Goal: Complete application form: Complete application form

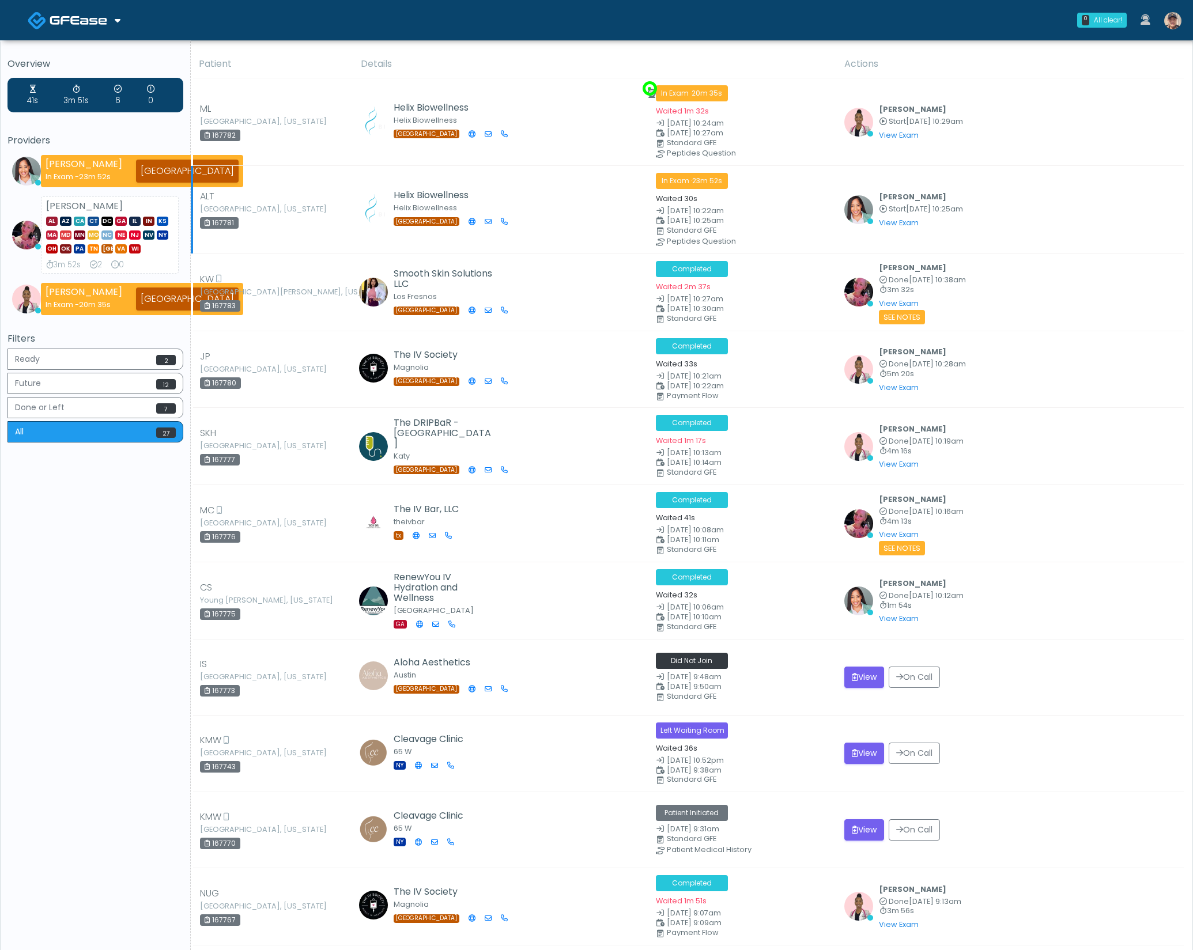
click at [589, 183] on td "Helix Biowellness Helix Biowellness TX" at bounding box center [501, 210] width 294 height 88
click at [861, 749] on button "View" at bounding box center [864, 753] width 40 height 21
click at [1179, 16] on link at bounding box center [1172, 20] width 31 height 38
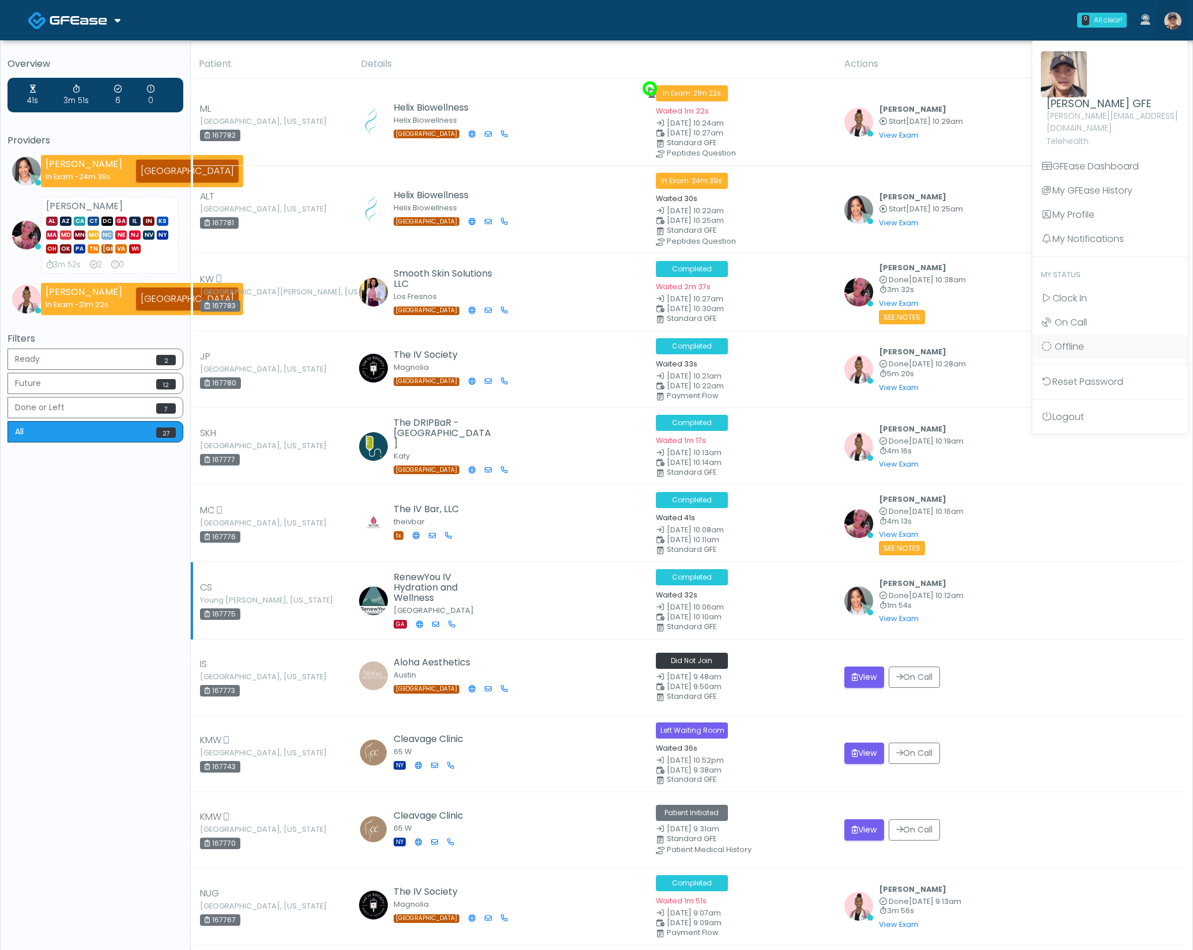
click at [602, 624] on td "RenewYou IV Hydration and Wellness Blairsville GA" at bounding box center [501, 600] width 294 height 77
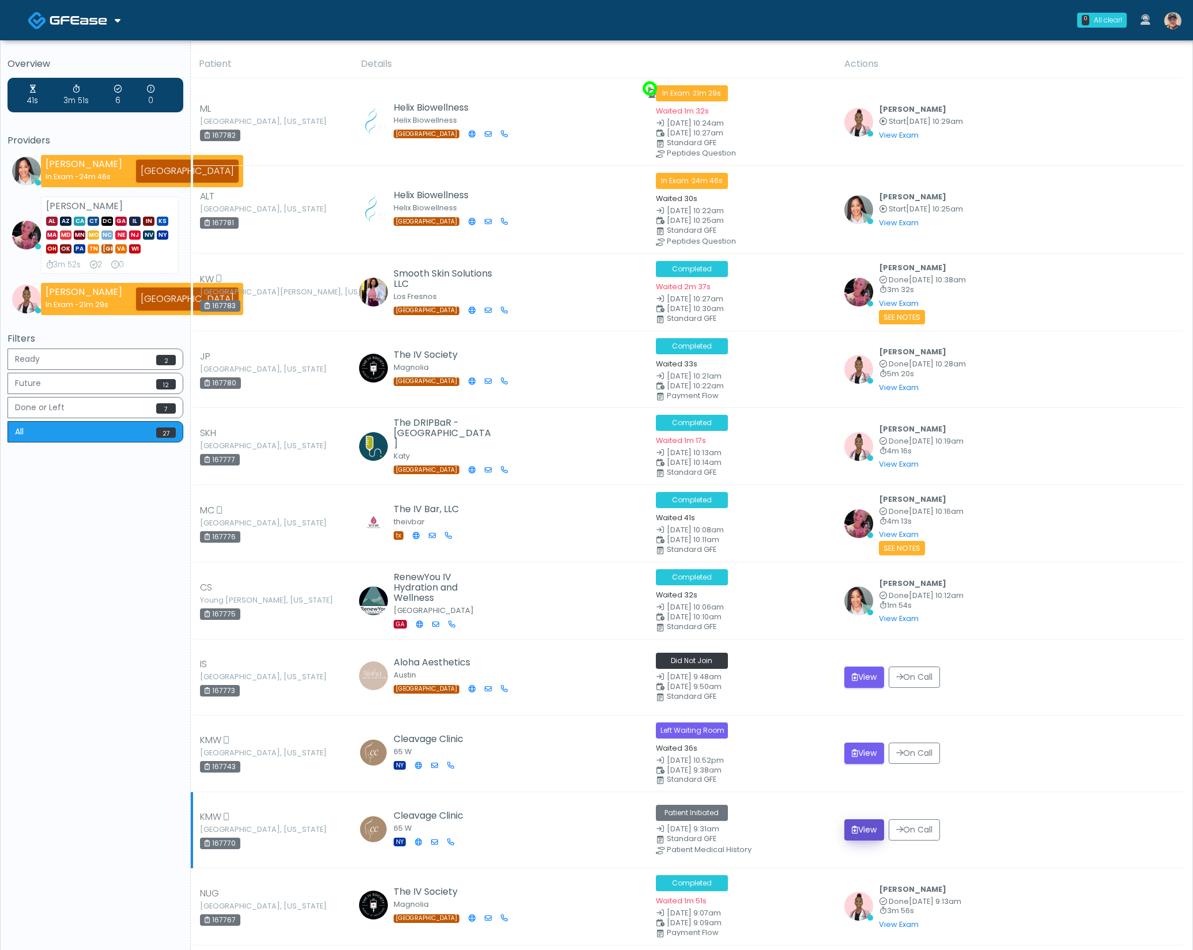
click at [853, 826] on icon "submit" at bounding box center [855, 830] width 6 height 8
click at [864, 744] on button "View" at bounding box center [864, 753] width 40 height 21
click at [861, 827] on button "View" at bounding box center [864, 829] width 40 height 21
click at [854, 743] on button "View" at bounding box center [864, 753] width 40 height 21
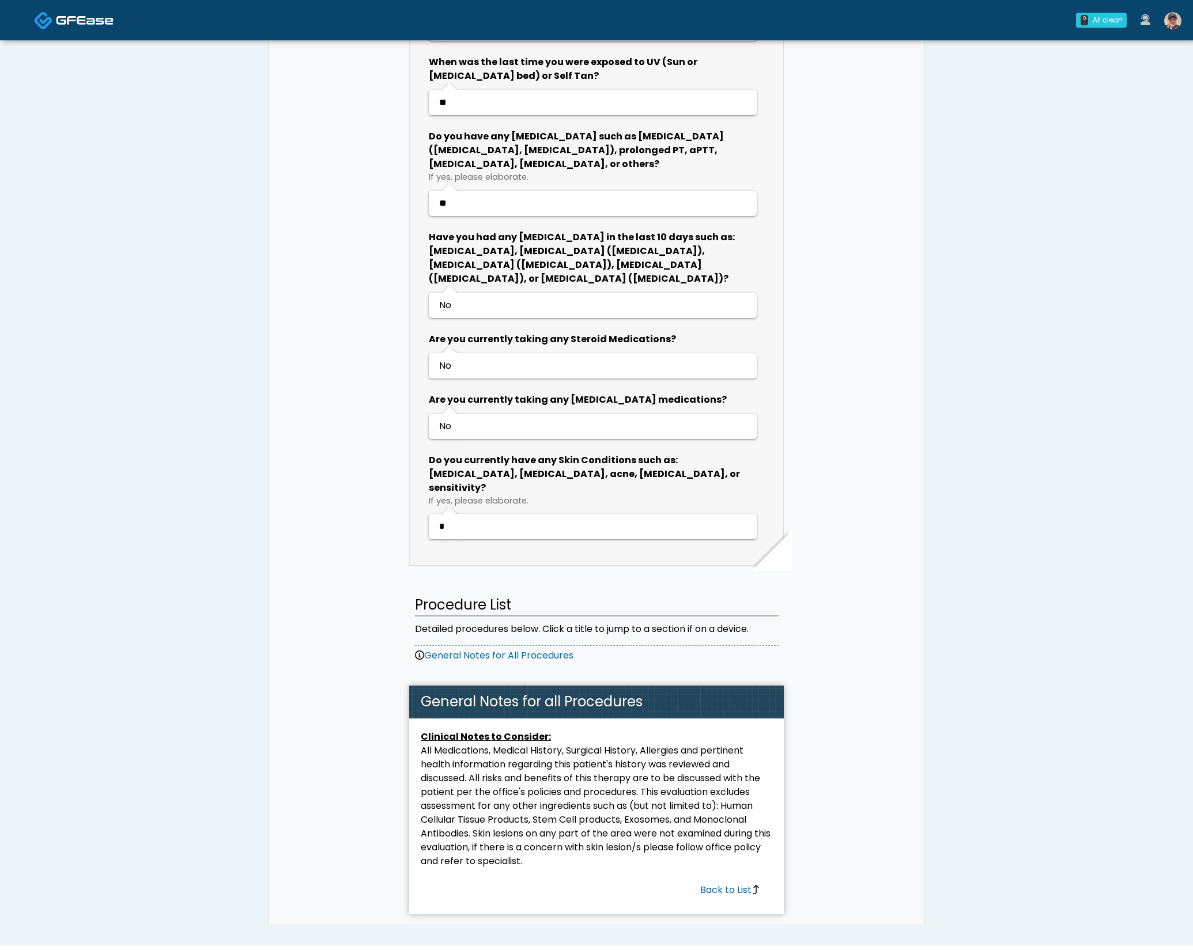
scroll to position [1812, 0]
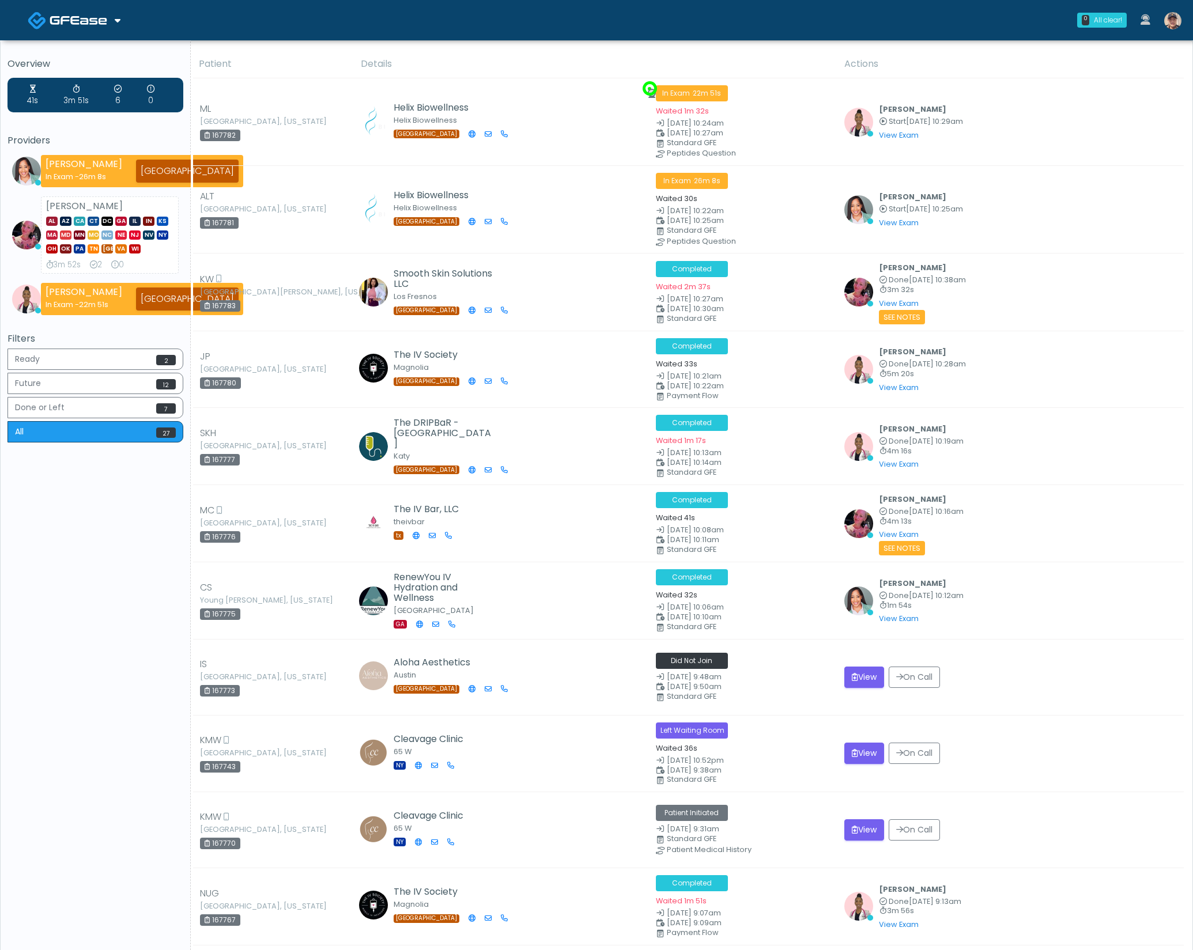
click at [1174, 20] on img at bounding box center [1172, 20] width 17 height 17
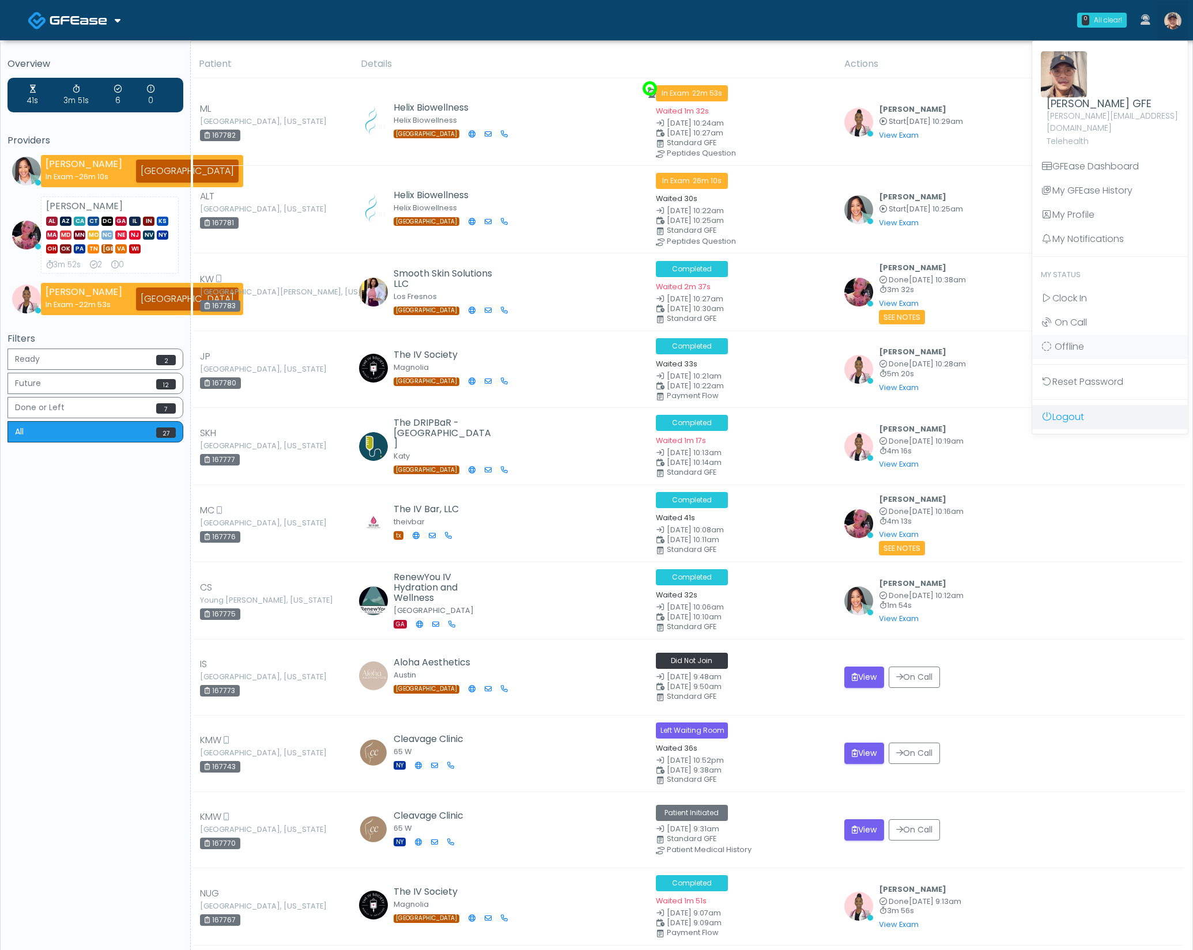
click at [1092, 408] on link "Logout" at bounding box center [1110, 417] width 156 height 24
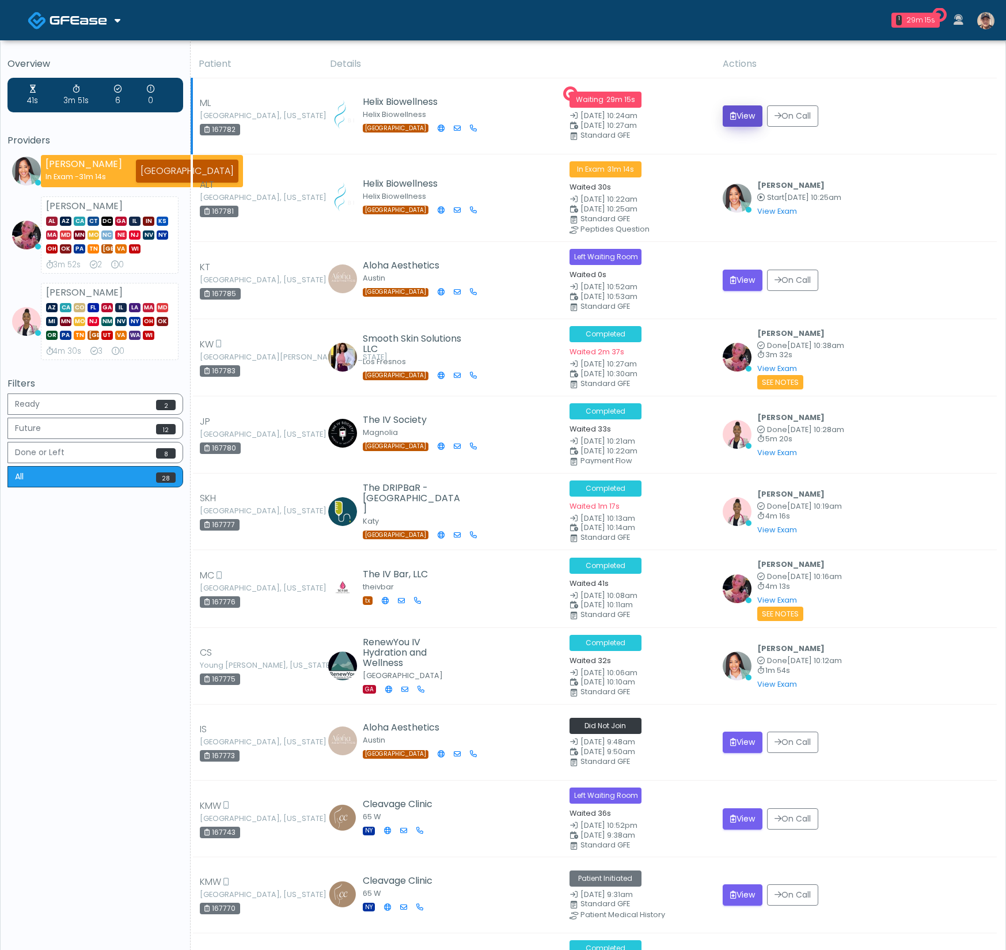
click at [752, 116] on button "View" at bounding box center [743, 115] width 40 height 21
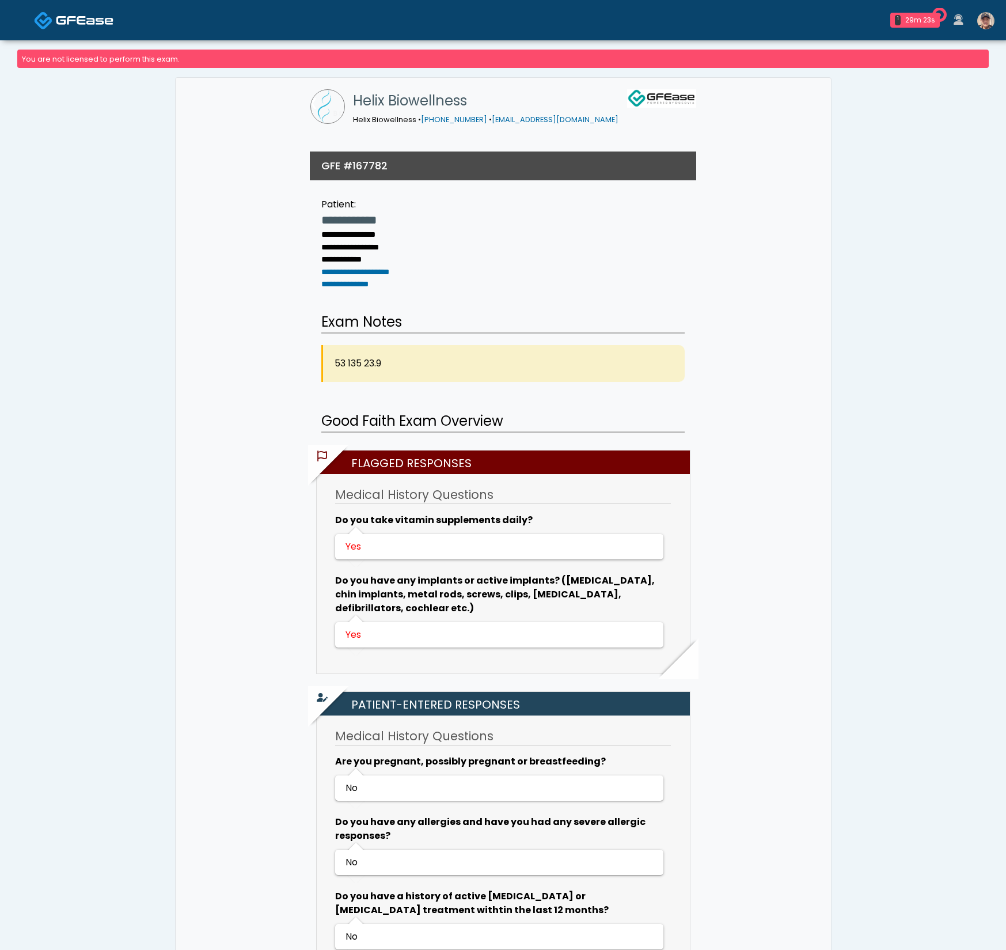
click at [978, 21] on img at bounding box center [986, 20] width 17 height 17
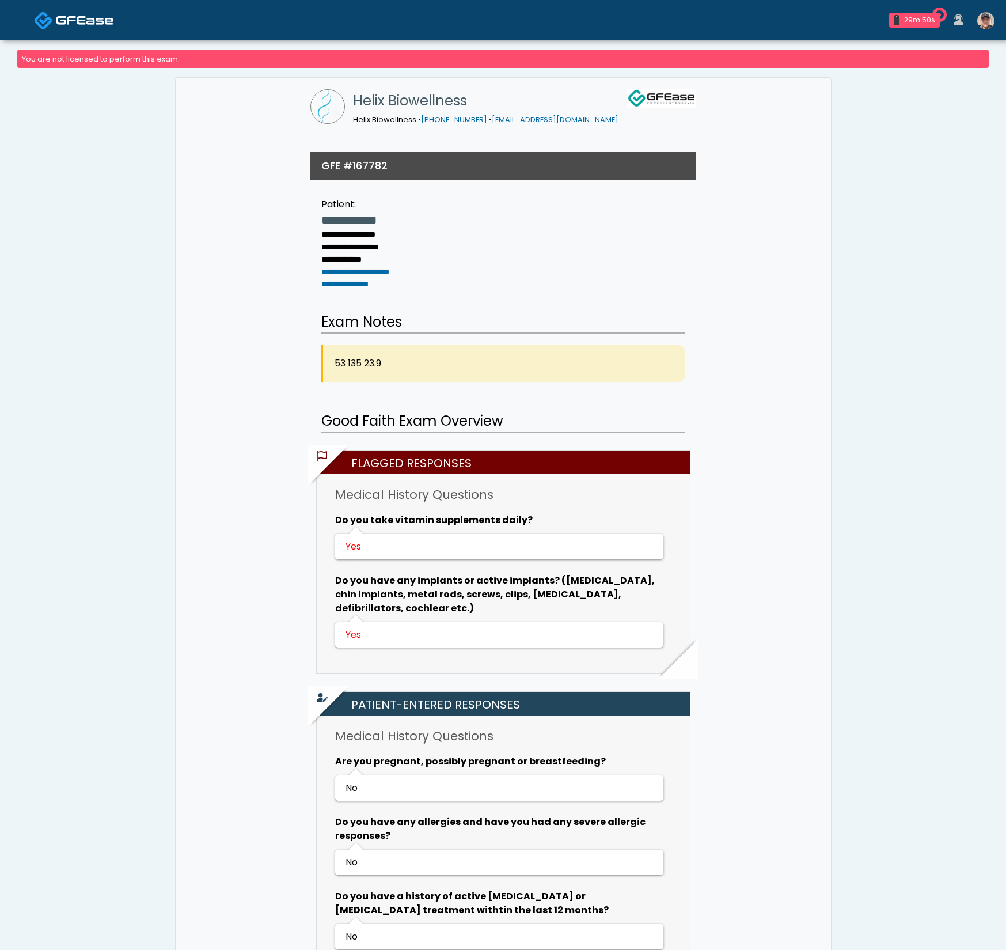
click at [586, 188] on div "**********" at bounding box center [503, 240] width 387 height 108
click at [368, 165] on h3 "GFE #167782" at bounding box center [354, 165] width 66 height 14
copy h3 "167782"
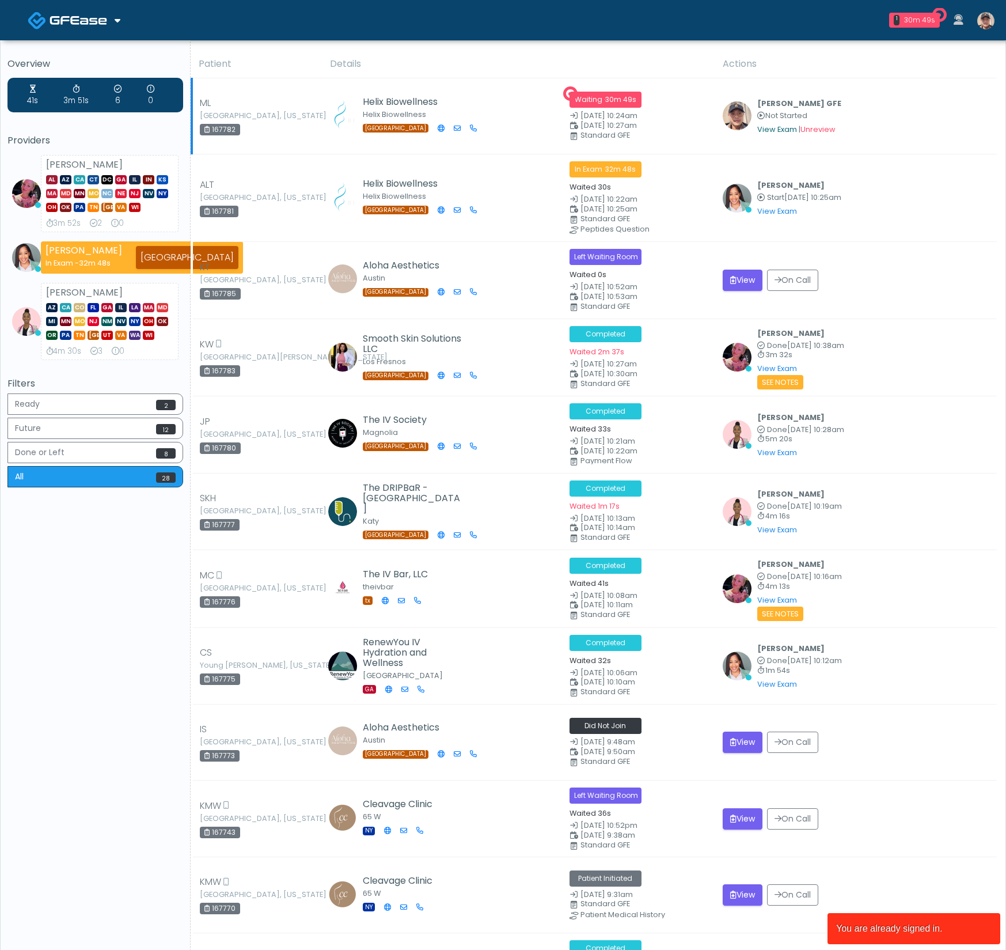
click at [770, 128] on link "View Exam" at bounding box center [778, 129] width 40 height 10
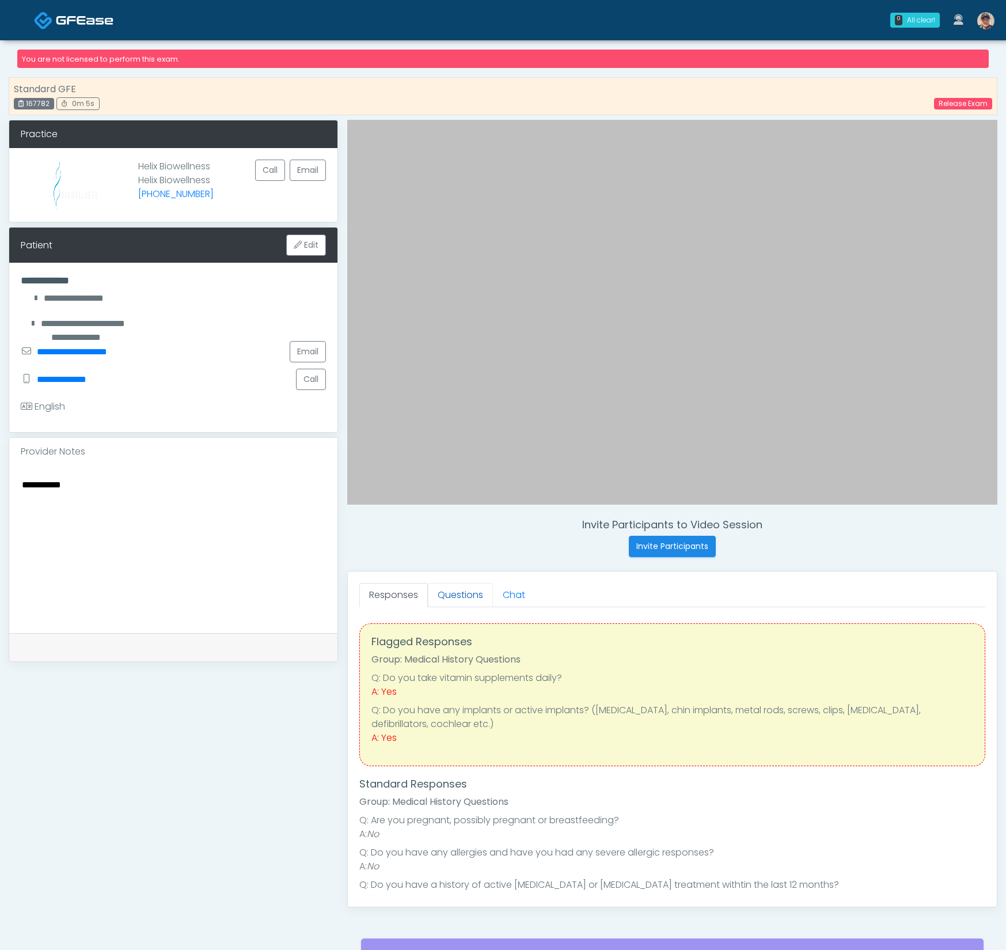
click at [472, 595] on link "Questions" at bounding box center [460, 595] width 65 height 24
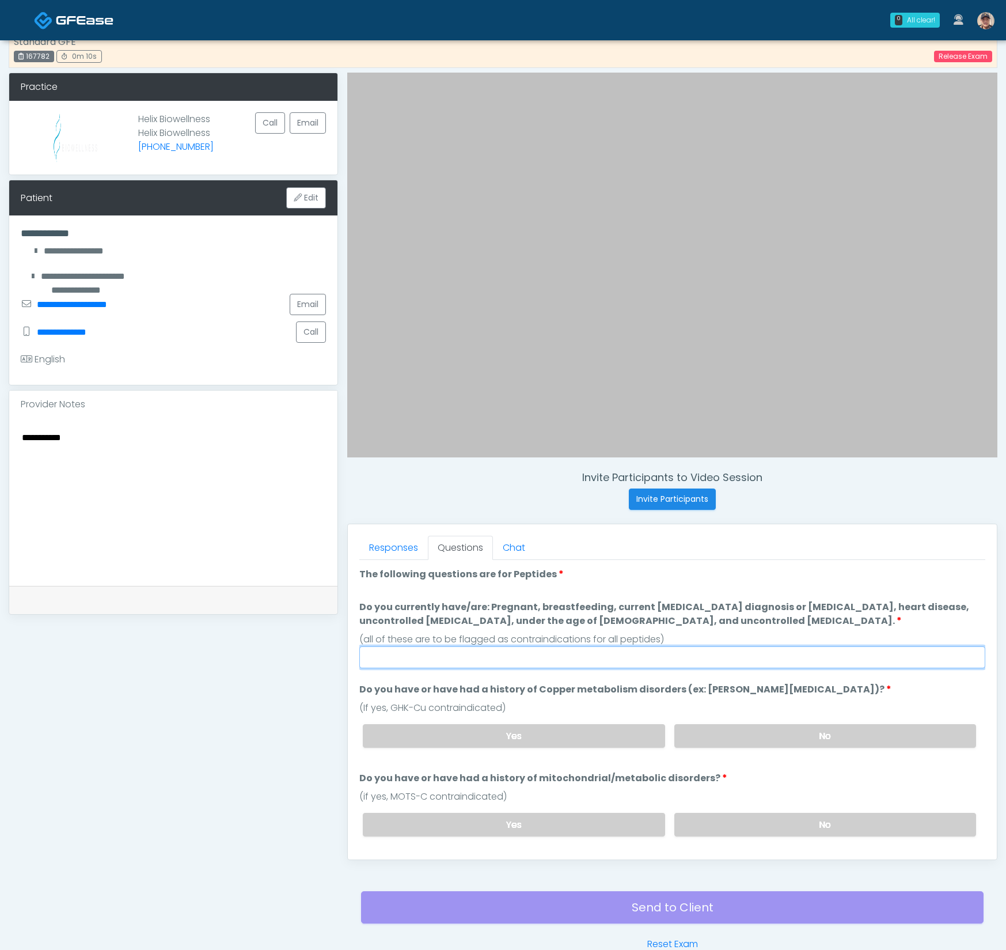
click at [504, 653] on input "Do you currently have/are: Pregnant, breastfeeding, current cancer diagnosis or…" at bounding box center [672, 657] width 626 height 22
click at [502, 582] on li "The following questions are for Peptides The following questions are for Peptid…" at bounding box center [672, 576] width 626 height 18
click at [543, 570] on label "The following questions are for Peptides" at bounding box center [461, 574] width 205 height 14
click at [987, 54] on link "Release Exam" at bounding box center [963, 57] width 58 height 12
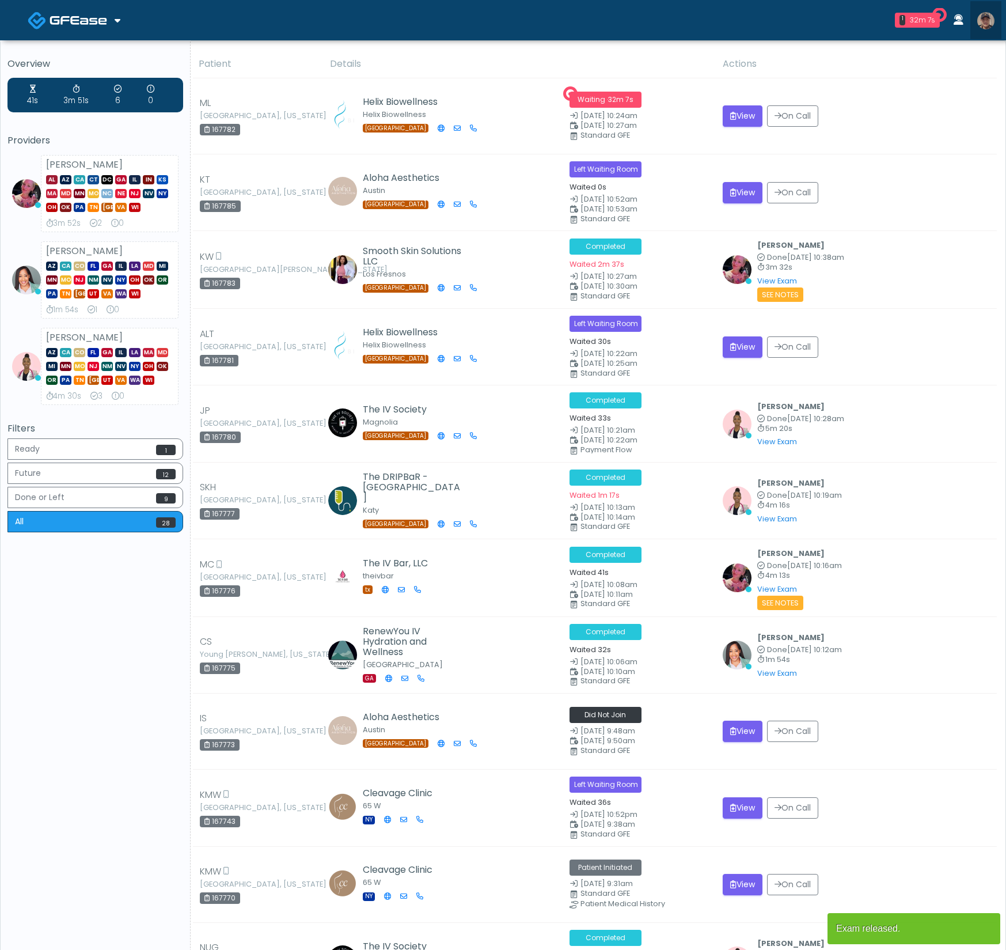
click at [989, 27] on img at bounding box center [986, 20] width 17 height 17
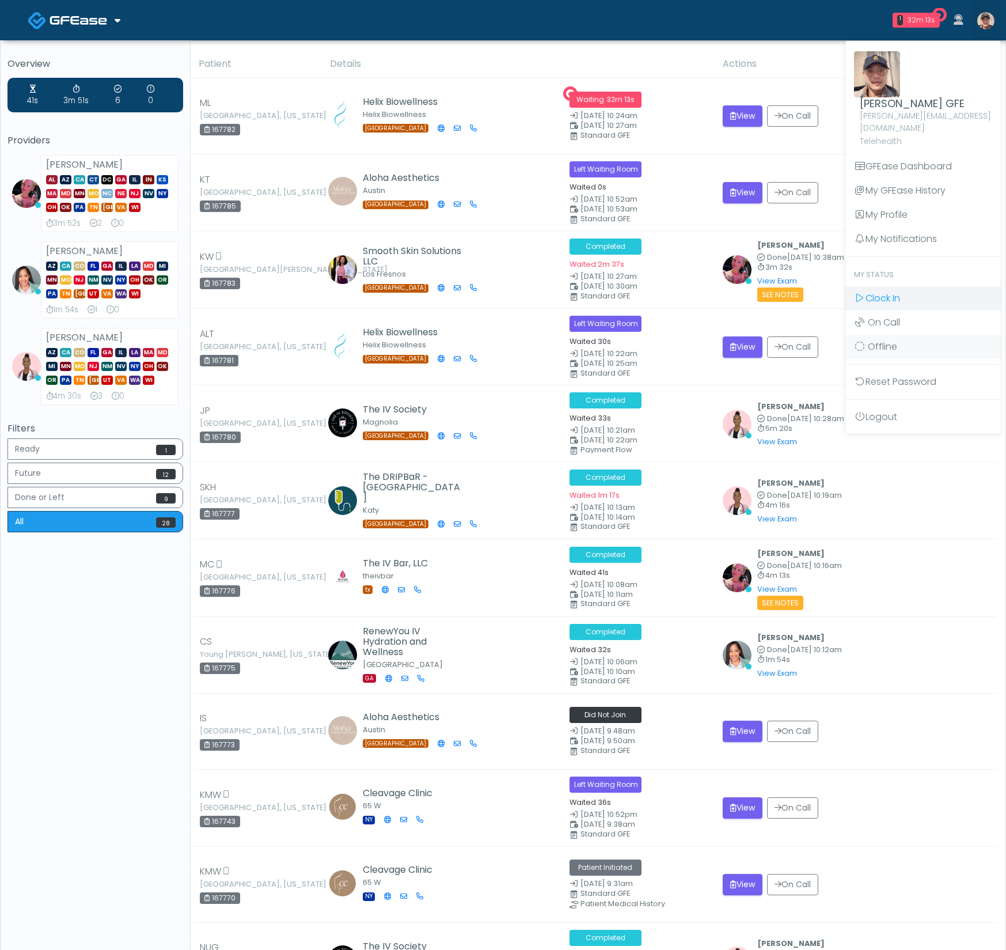
click at [887, 292] on span "Clock In" at bounding box center [883, 298] width 35 height 13
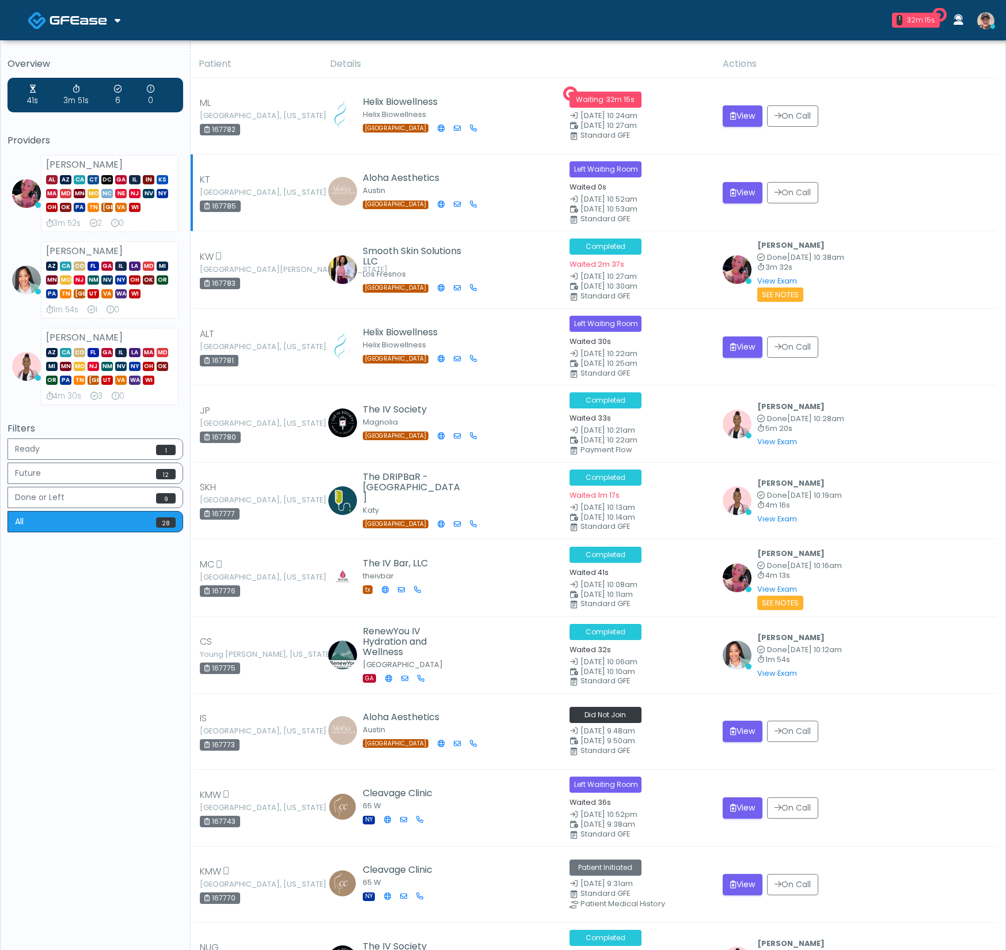
click at [926, 168] on td "View On Call" at bounding box center [856, 192] width 281 height 77
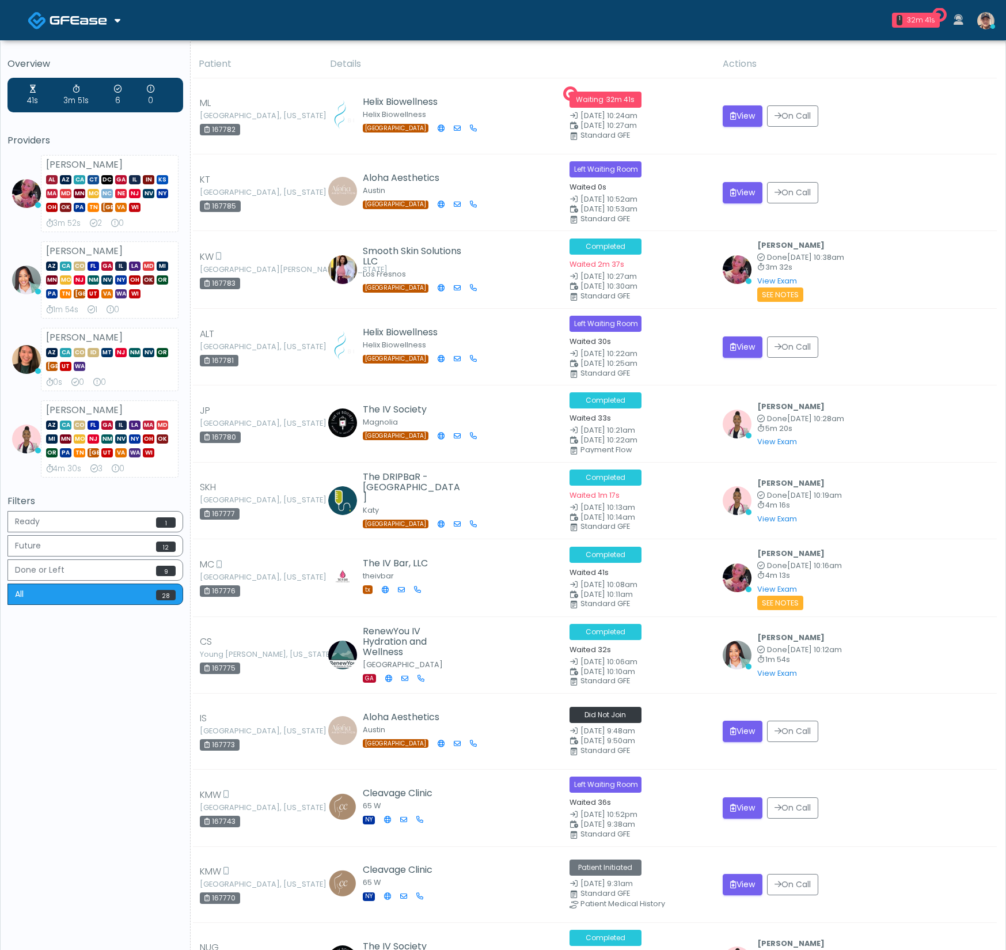
click at [979, 20] on img at bounding box center [986, 20] width 17 height 17
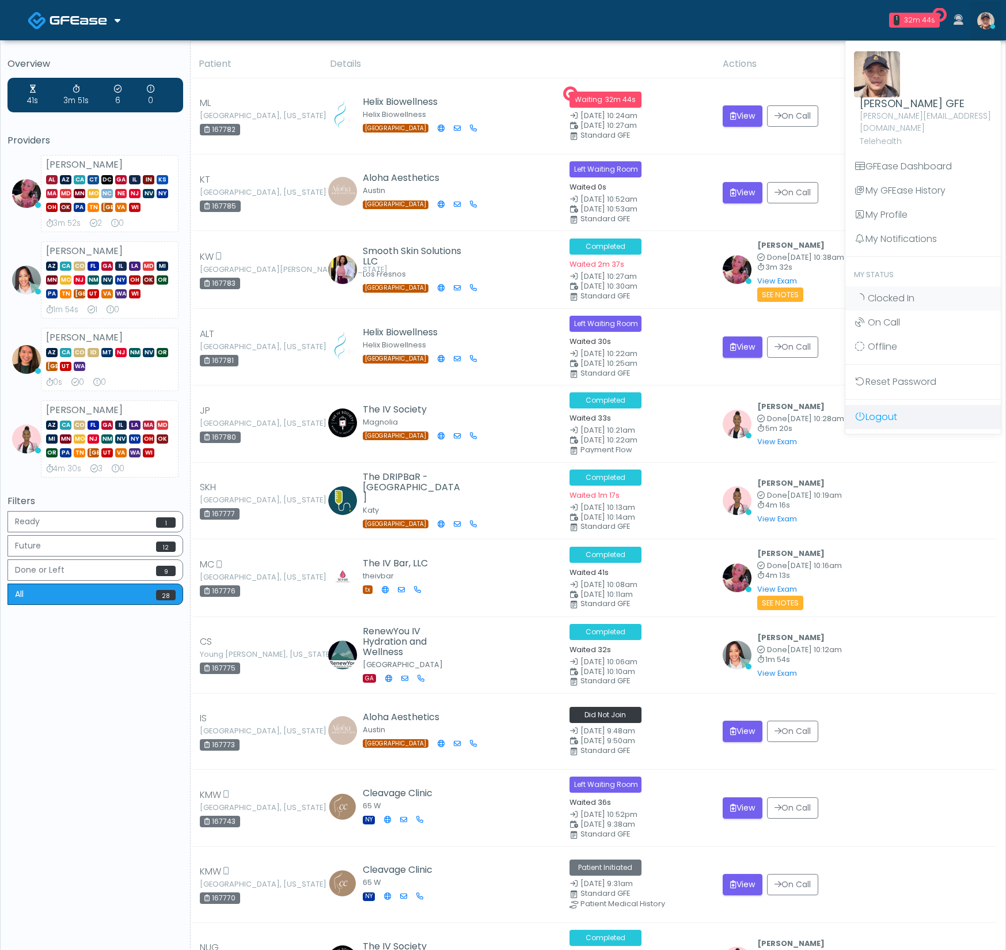
click at [930, 405] on link "Logout" at bounding box center [924, 417] width 156 height 24
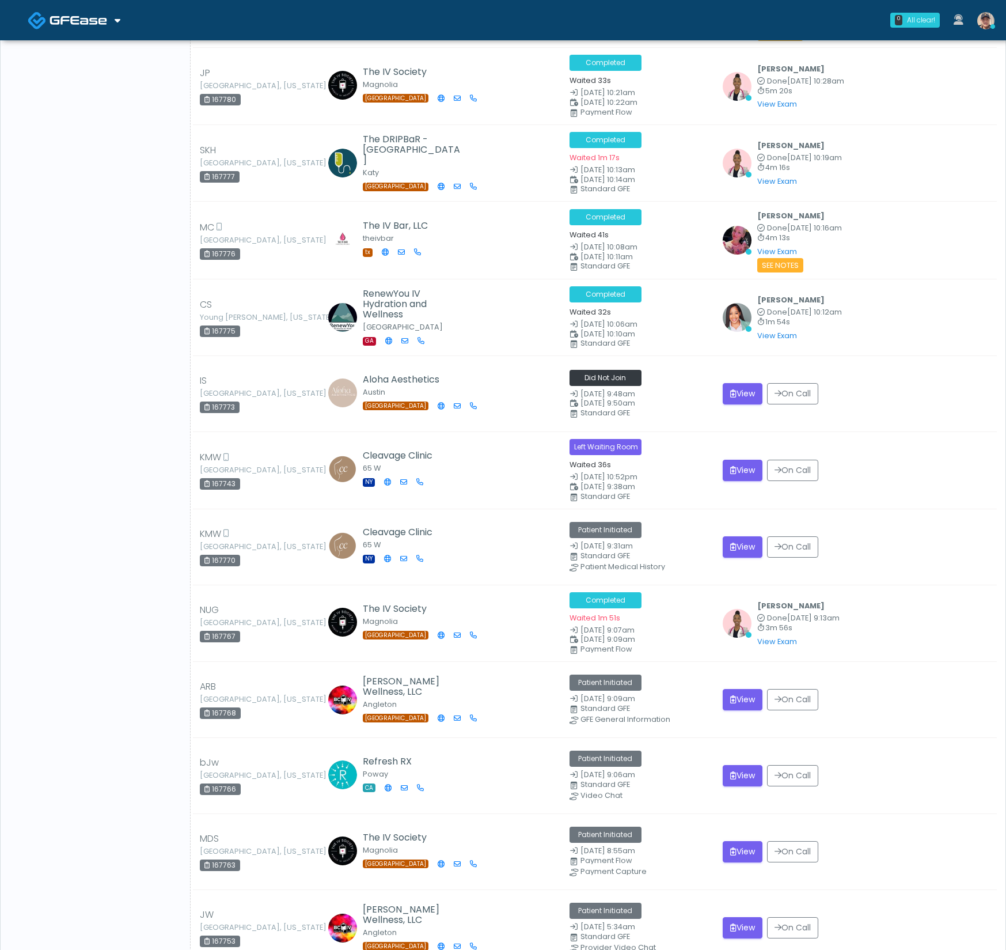
scroll to position [1197, 0]
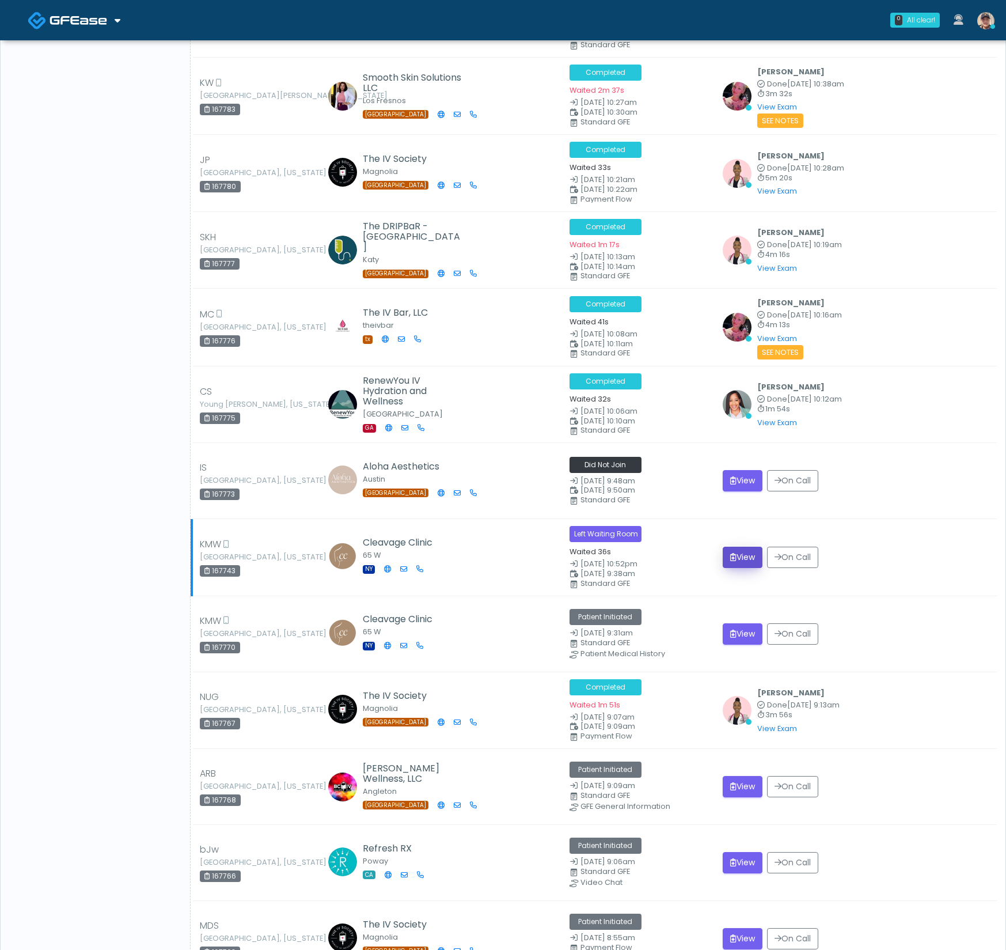
click at [739, 549] on button "View" at bounding box center [743, 557] width 40 height 21
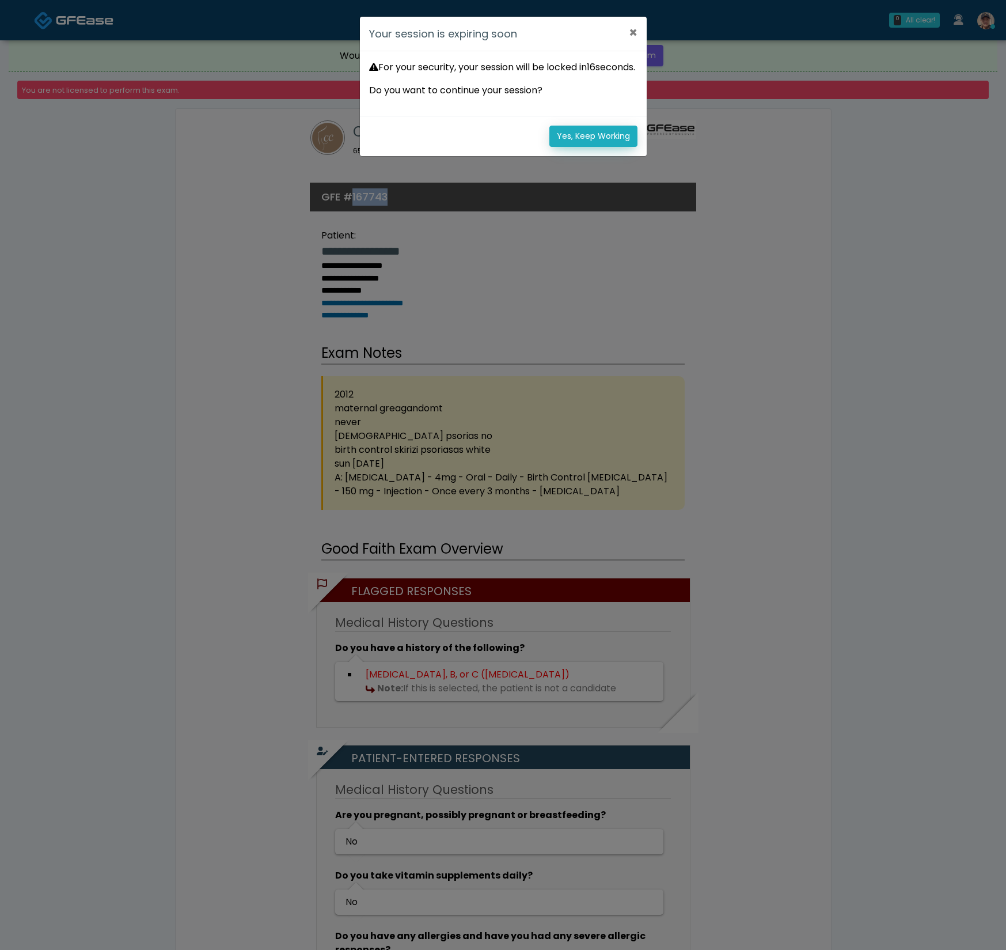
click at [613, 147] on button "Yes, Keep Working" at bounding box center [594, 136] width 88 height 21
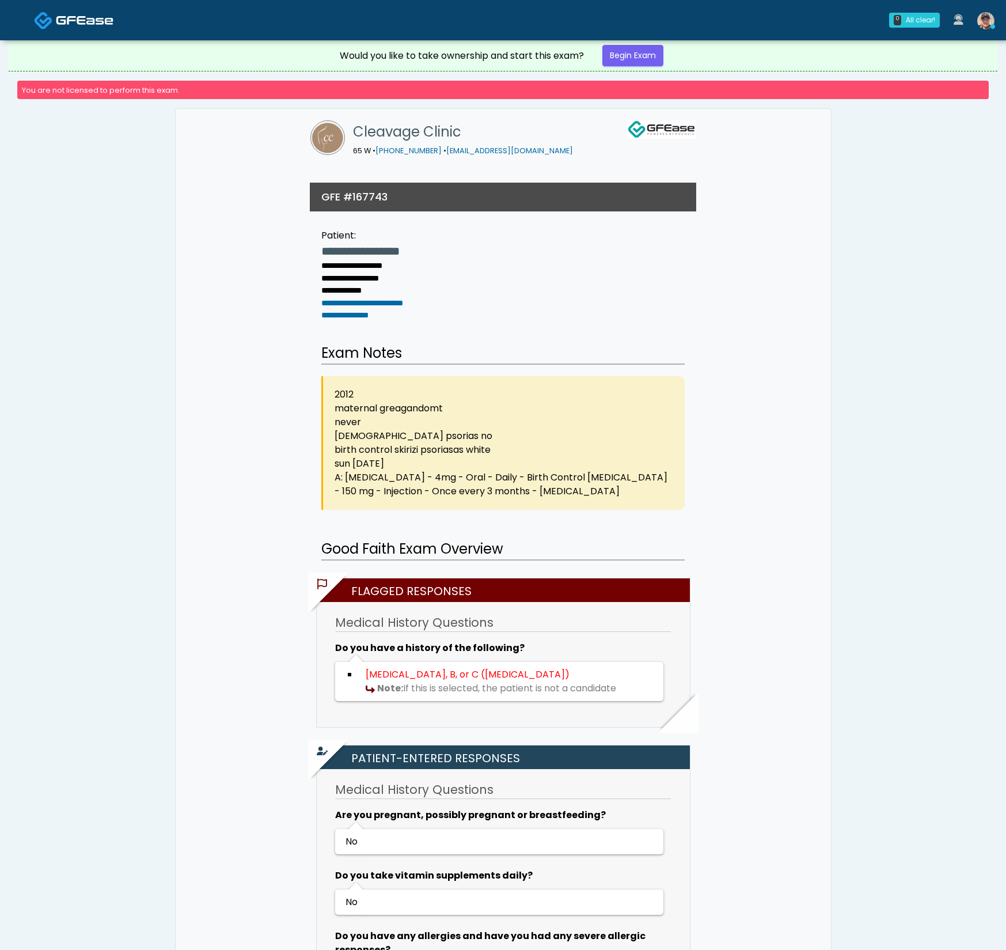
click at [654, 467] on div "2012 maternal greagandomt never [DEMOGRAPHIC_DATA] psorias no birth control ski…" at bounding box center [503, 443] width 364 height 134
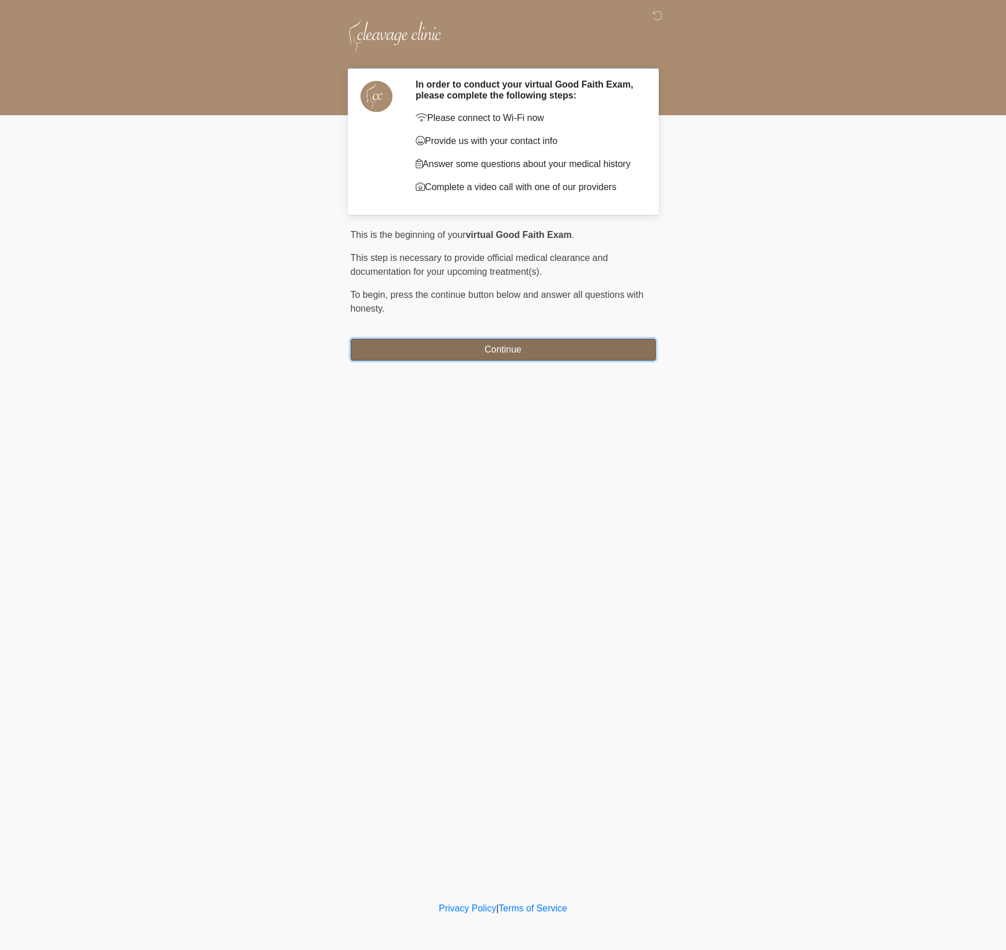
click at [618, 343] on button "Continue" at bounding box center [503, 350] width 305 height 22
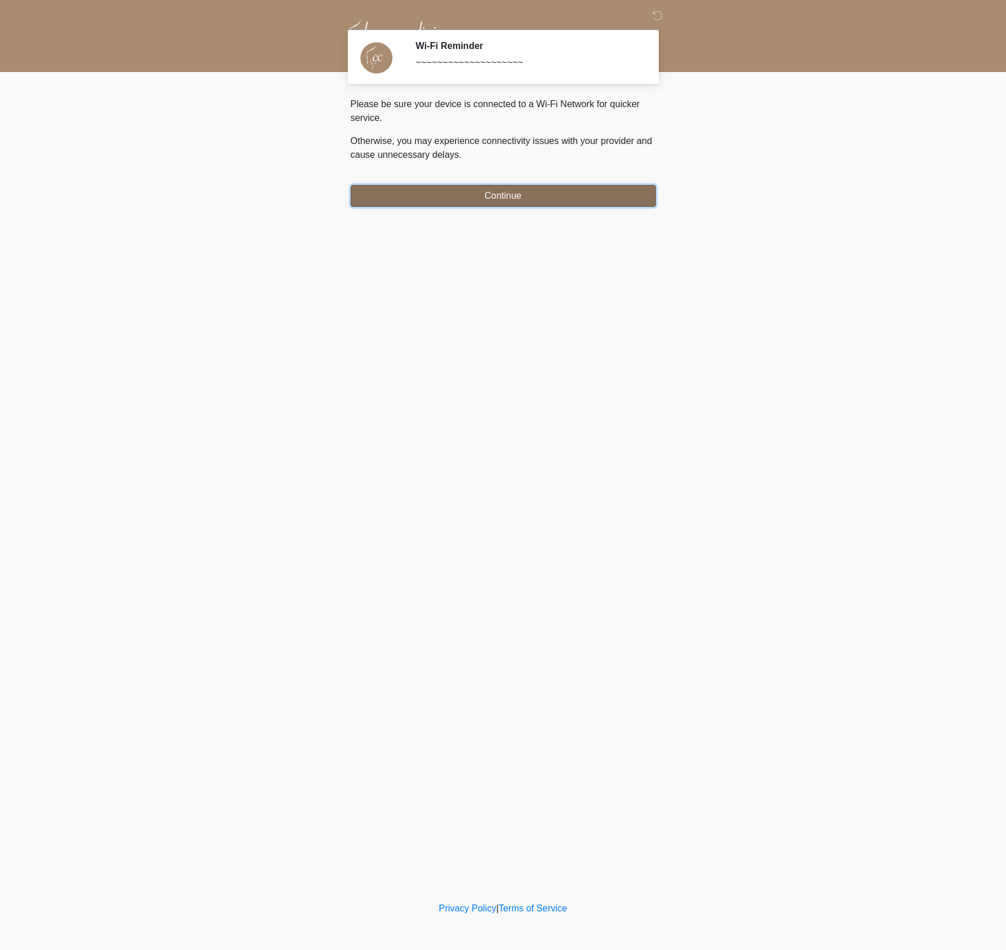
click at [543, 200] on button "Continue" at bounding box center [503, 196] width 305 height 22
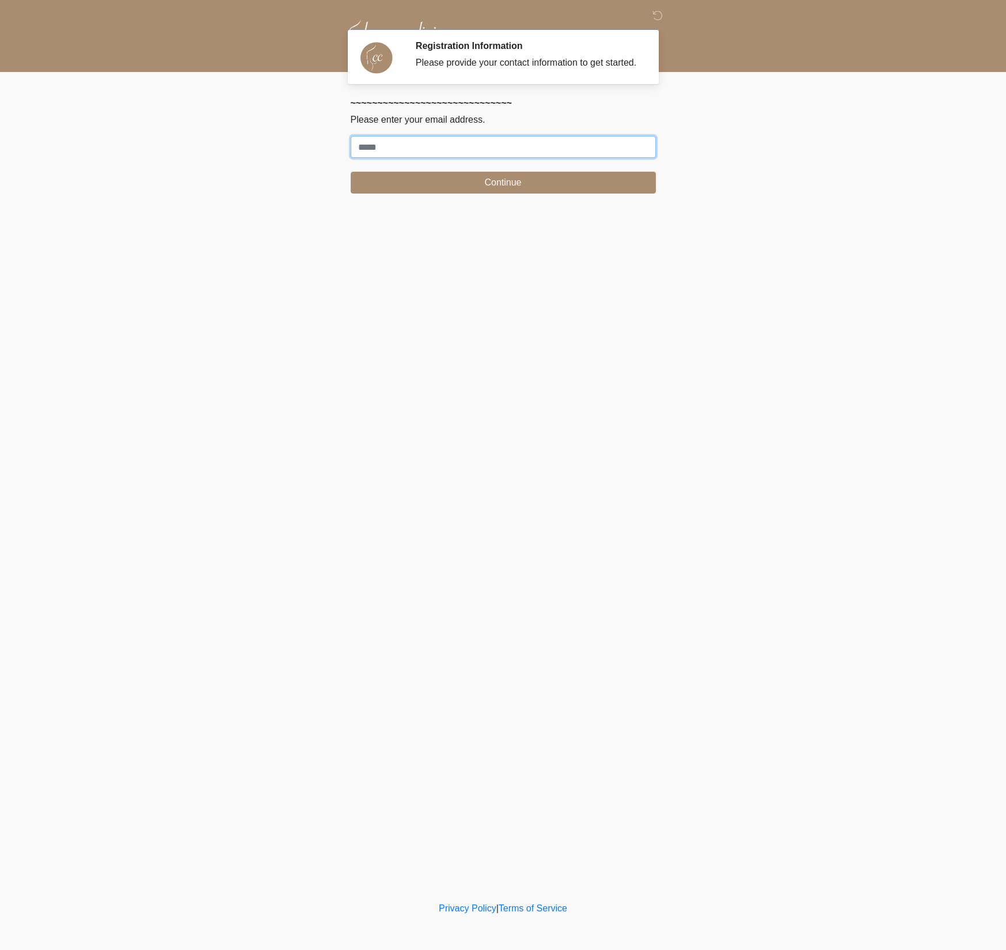
click at [429, 156] on input "Where should we email your treatment plan?" at bounding box center [503, 147] width 305 height 22
type input "*"
type input "**********"
click at [504, 194] on button "Continue" at bounding box center [503, 183] width 305 height 22
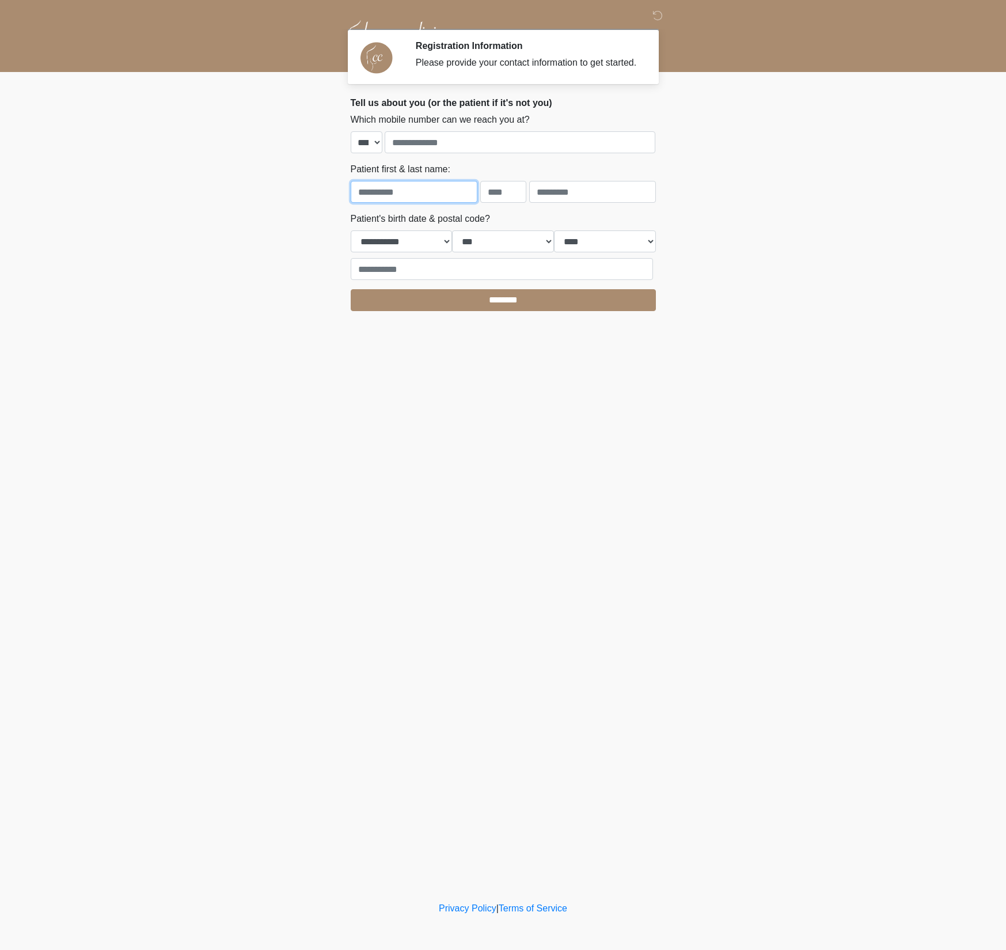
click at [454, 203] on input "text" at bounding box center [414, 192] width 127 height 22
type input "**********"
type input "****"
select select "*"
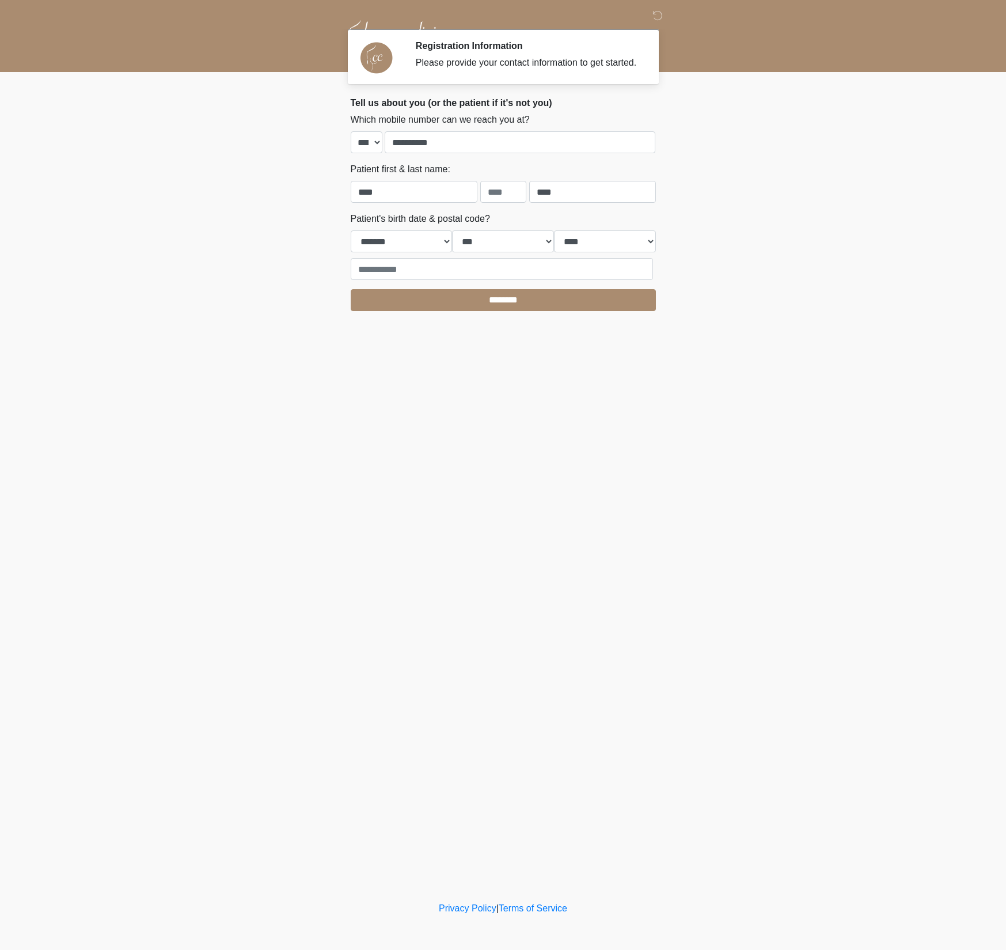
select select "**"
select select "****"
type input "*******"
click at [527, 307] on input "********" at bounding box center [503, 300] width 305 height 22
